Goal: Find specific page/section: Find specific page/section

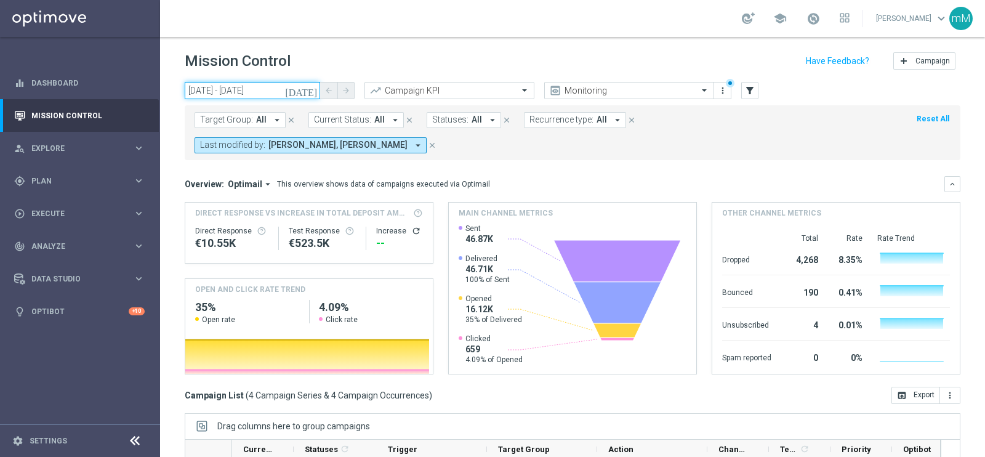
click at [252, 94] on input "[DATE] - [DATE]" at bounding box center [252, 90] width 135 height 17
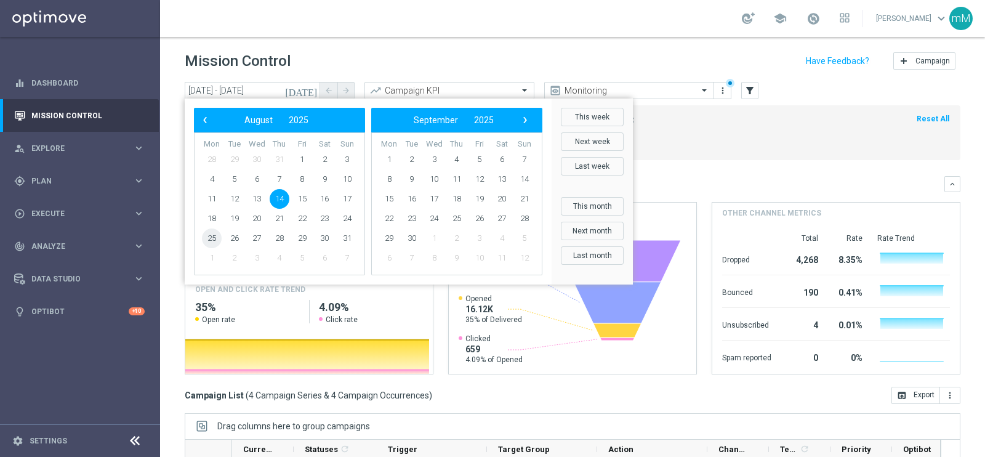
click at [212, 241] on span "25" at bounding box center [212, 238] width 20 height 20
type input "[DATE] - [DATE]"
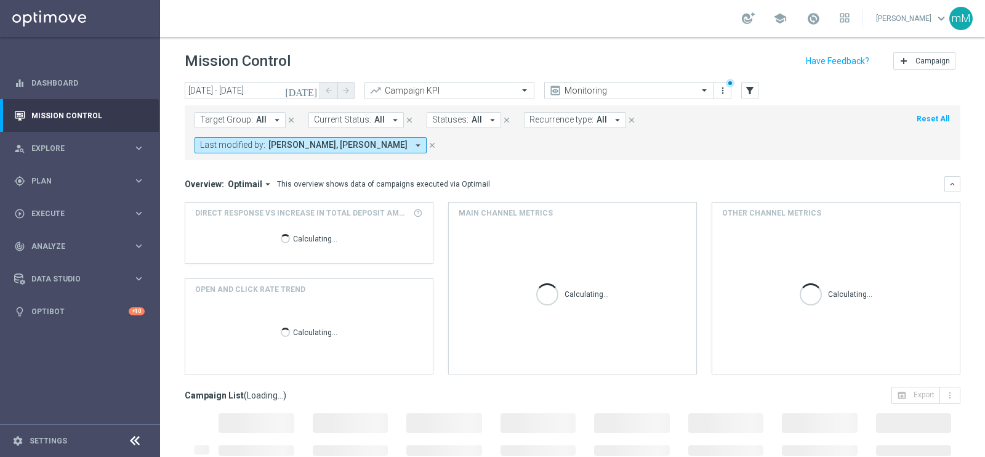
click at [408, 140] on span "[PERSON_NAME], [PERSON_NAME]" at bounding box center [337, 145] width 139 height 10
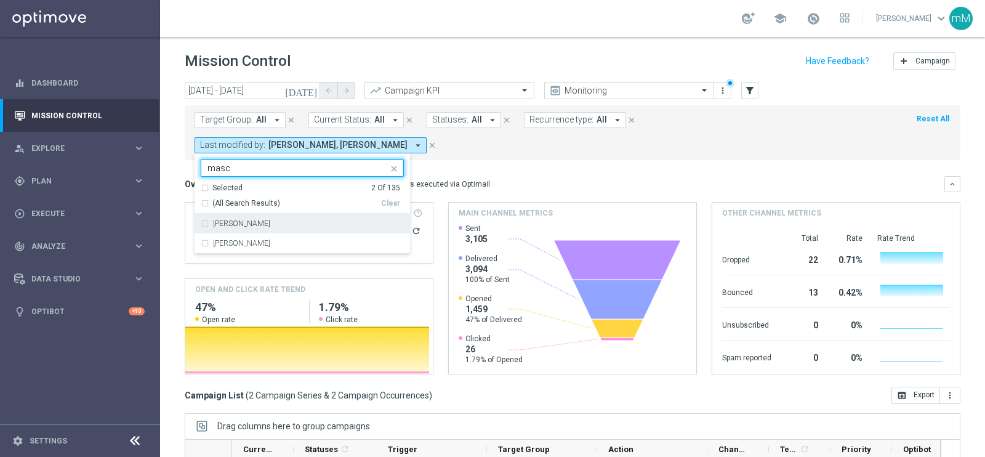
click at [270, 220] on label "[PERSON_NAME]" at bounding box center [241, 223] width 57 height 7
click at [388, 163] on input "masc" at bounding box center [298, 168] width 180 height 10
click at [270, 220] on label "[PERSON_NAME]" at bounding box center [241, 223] width 57 height 7
type input "radin"
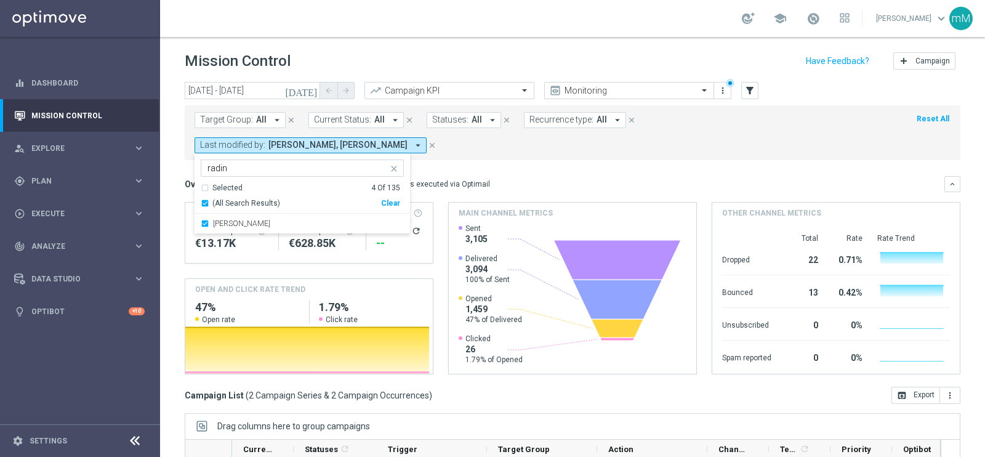
click at [609, 179] on div "Overview: Optimail arrow_drop_down This overview shows data of campaigns execut…" at bounding box center [565, 184] width 760 height 11
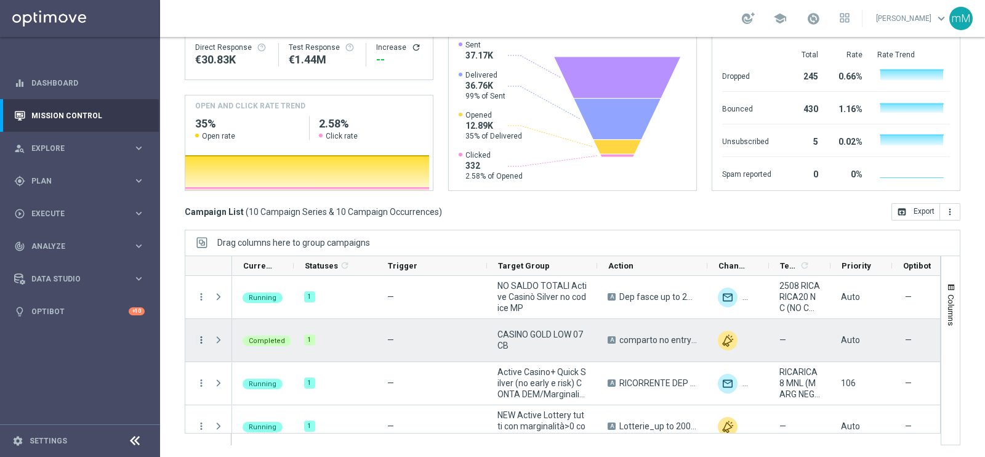
click at [197, 335] on icon "more_vert" at bounding box center [201, 339] width 11 height 11
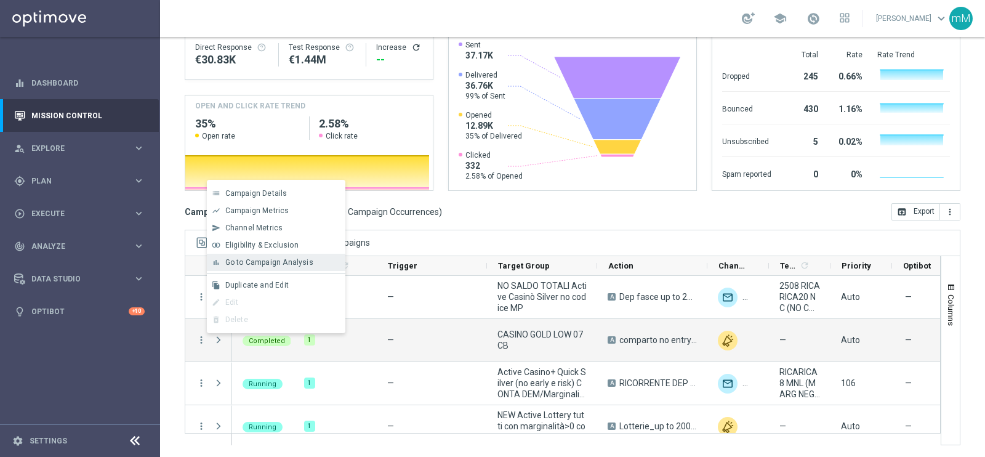
click at [254, 262] on span "Go to Campaign Analysis" at bounding box center [269, 262] width 88 height 9
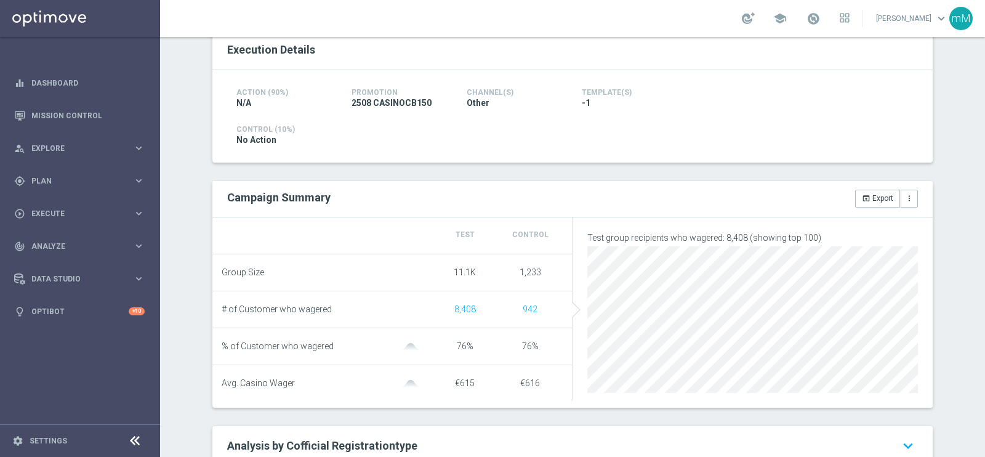
scroll to position [307, 0]
